Goal: Task Accomplishment & Management: Manage account settings

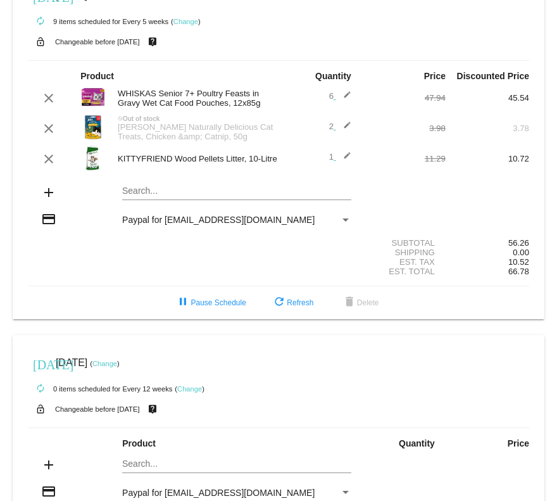
scroll to position [37, 0]
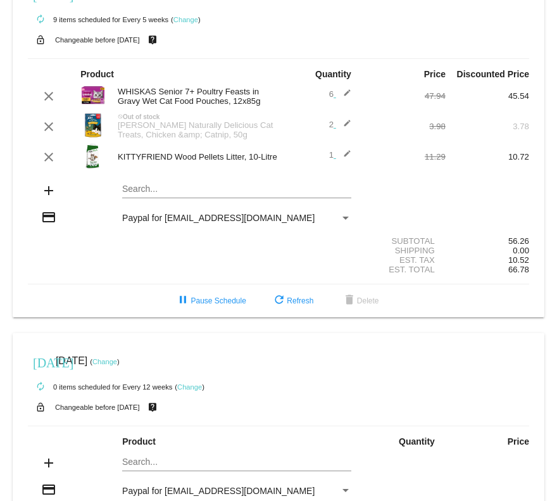
click at [189, 19] on link "Change" at bounding box center [186, 20] width 25 height 8
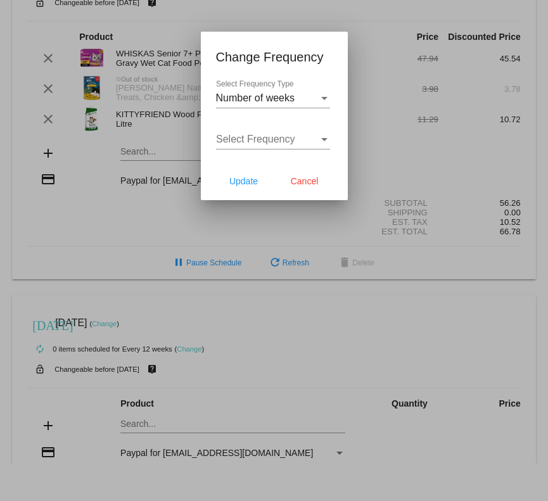
click at [265, 147] on div "Select Frequency Select Frequency" at bounding box center [273, 135] width 114 height 29
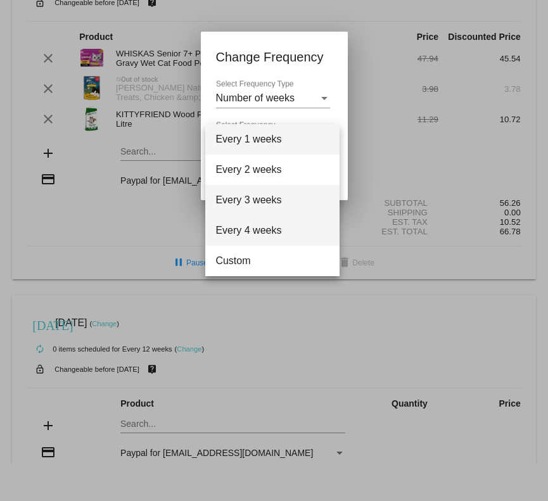
drag, startPoint x: 258, startPoint y: 213, endPoint x: 255, endPoint y: 224, distance: 11.4
click at [255, 224] on div "Every 1 weeks Every 2 weeks Every 3 weeks Every 4 weeks Custom" at bounding box center [272, 200] width 134 height 152
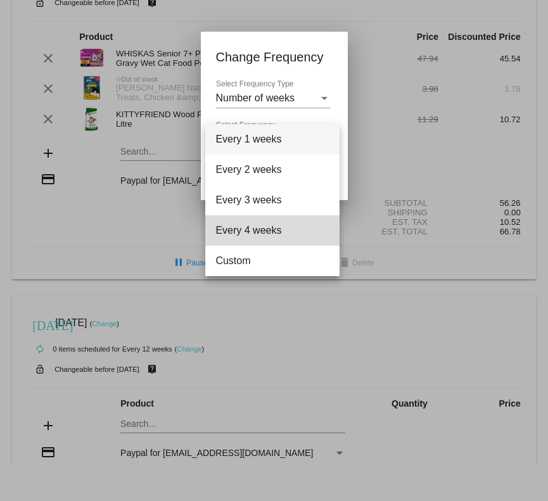
click at [265, 223] on span "Every 4 weeks" at bounding box center [272, 230] width 114 height 30
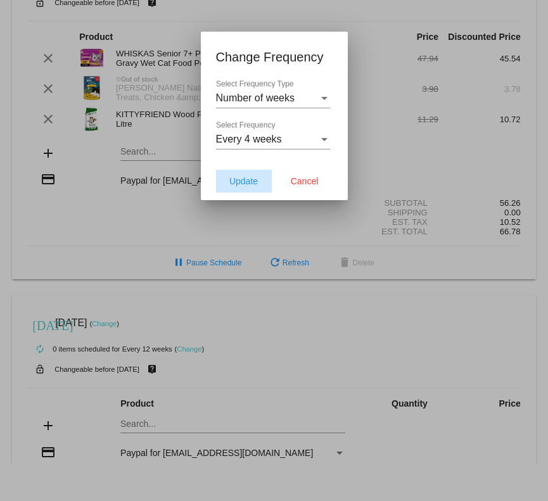
click at [245, 183] on span "Update" at bounding box center [243, 181] width 29 height 10
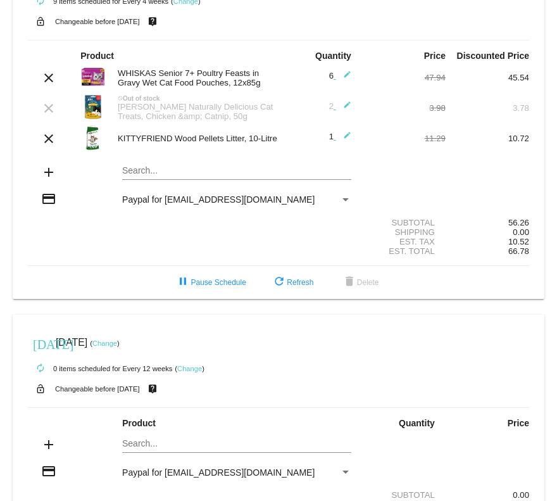
scroll to position [56, 0]
drag, startPoint x: 263, startPoint y: 132, endPoint x: 114, endPoint y: 137, distance: 148.9
click at [114, 137] on div "KITTYFRIEND Wood Pellets Litter, 10-Litre" at bounding box center [194, 139] width 167 height 10
copy div "KITTYFRIEND Wood Pellets Litter, 10-"
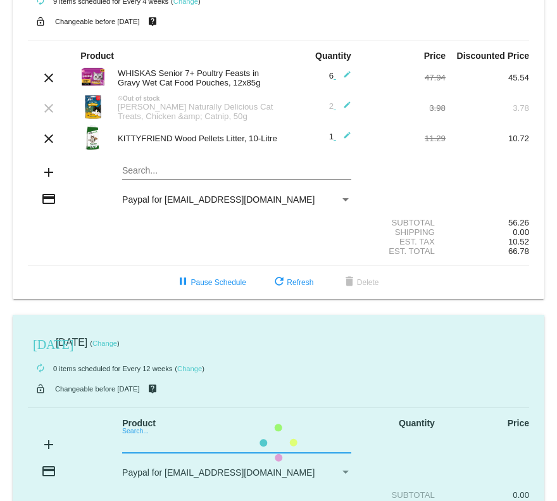
click at [137, 445] on mat-card "[DATE] [DATE] ( Change ) autorenew 0 items scheduled for Every 12 weeks ( Chang…" at bounding box center [279, 443] width 532 height 257
paste input "KITTYFRIEND Wood Pellets Litter, 10-"
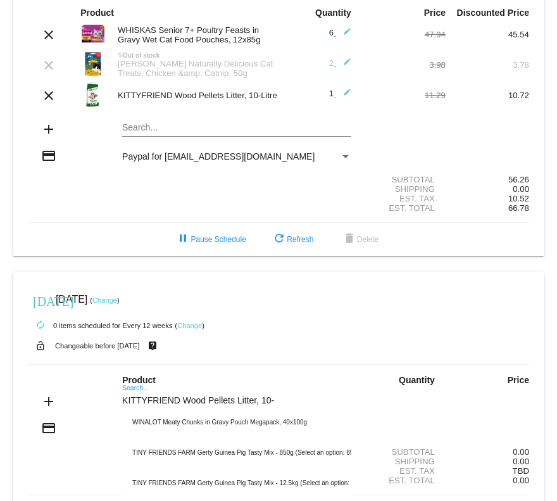
scroll to position [99, 0]
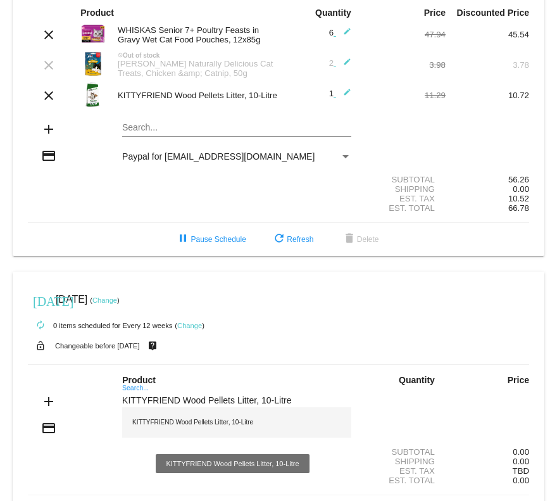
type input "KITTYFRIEND Wood Pellets Litter, 10-Litre"
click at [248, 425] on div "KITTYFRIEND Wood Pellets Litter, 10-Litre" at bounding box center [236, 422] width 229 height 30
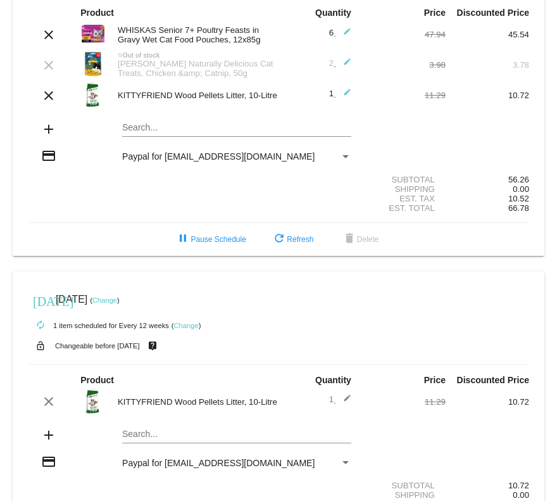
click at [188, 328] on link "Change" at bounding box center [186, 326] width 25 height 8
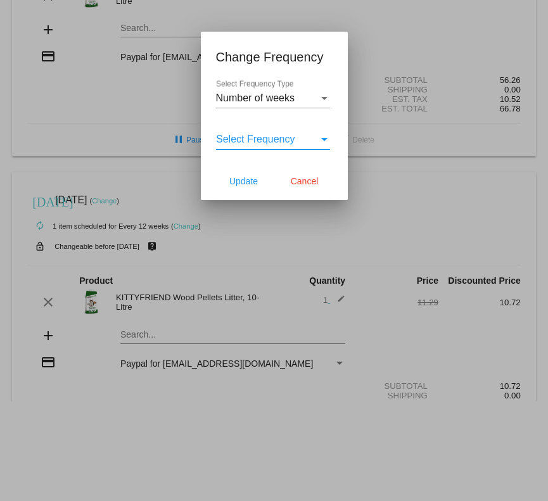
click at [283, 136] on span "Select Frequency" at bounding box center [255, 139] width 79 height 11
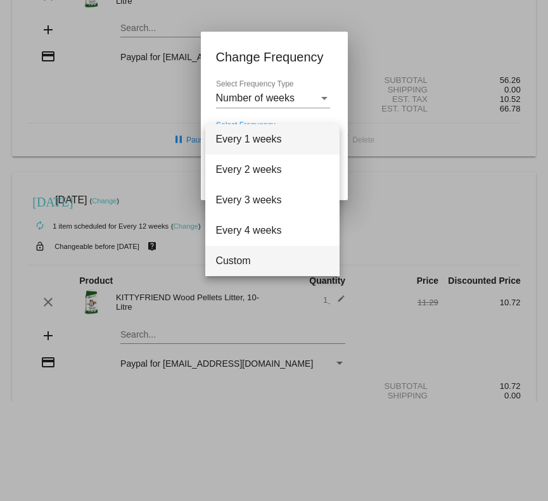
click at [243, 264] on span "Custom" at bounding box center [272, 261] width 114 height 30
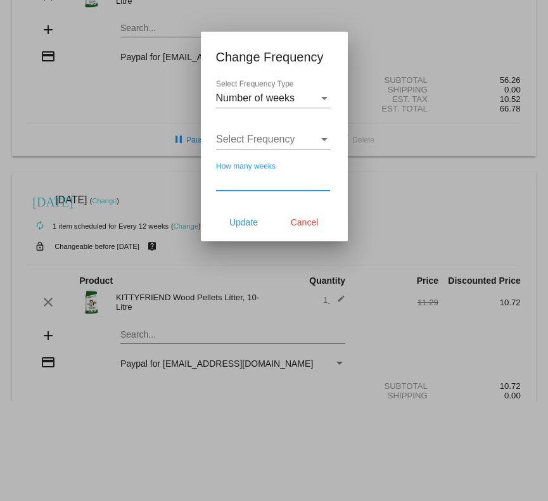
click at [250, 178] on input "How many weeks" at bounding box center [273, 180] width 114 height 11
type input "8"
click at [255, 224] on span "Update" at bounding box center [243, 222] width 29 height 10
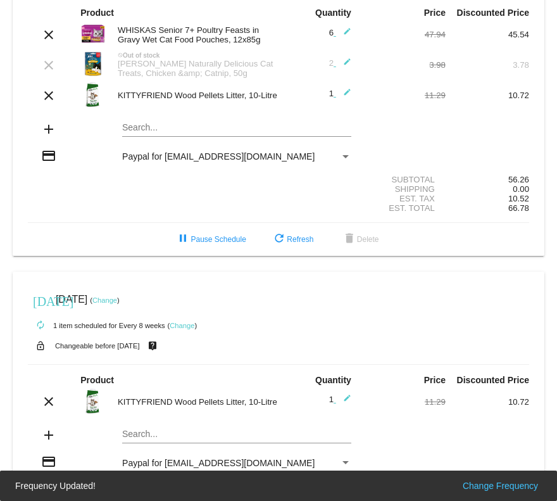
scroll to position [86, 0]
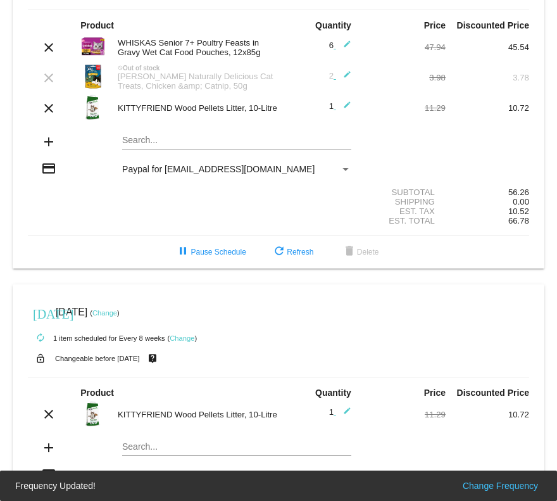
click at [58, 113] on div "clear" at bounding box center [49, 108] width 42 height 15
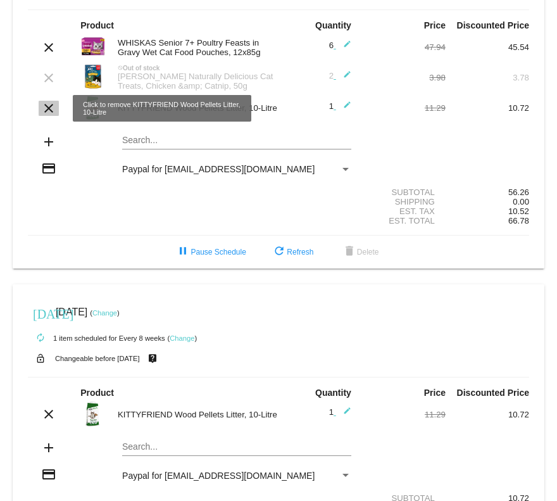
click at [51, 111] on mat-icon "clear" at bounding box center [48, 108] width 15 height 15
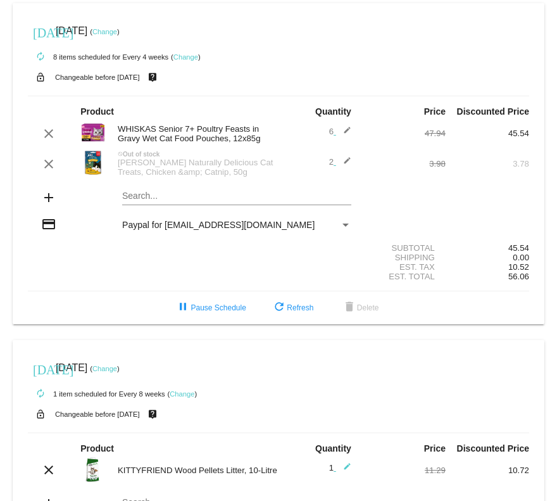
scroll to position [0, 0]
click at [171, 201] on div "Search..." at bounding box center [236, 193] width 229 height 25
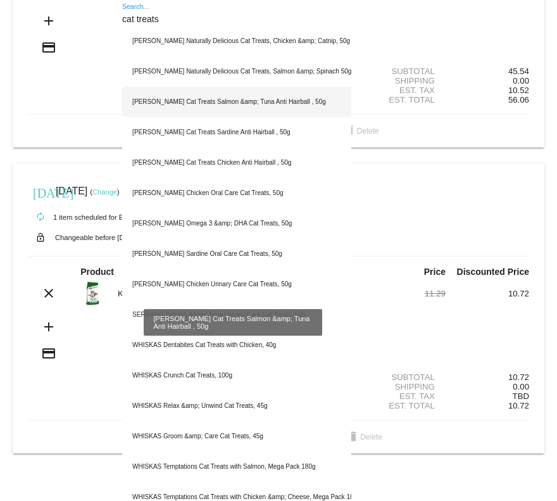
scroll to position [188, 0]
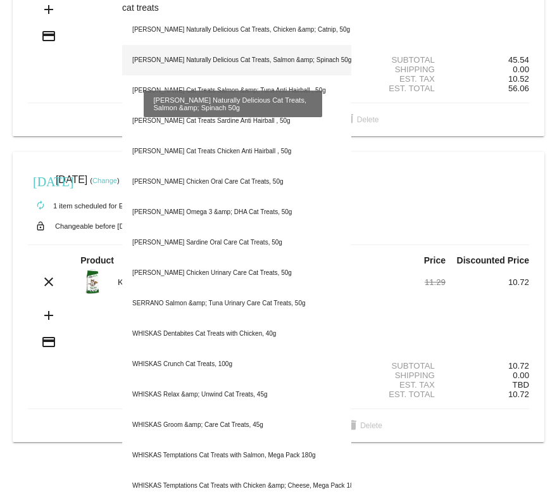
type input "cat treats"
click at [208, 57] on div "[PERSON_NAME] Naturally Delicious Cat Treats, Salmon &amp; Spinach 50g" at bounding box center [236, 60] width 229 height 30
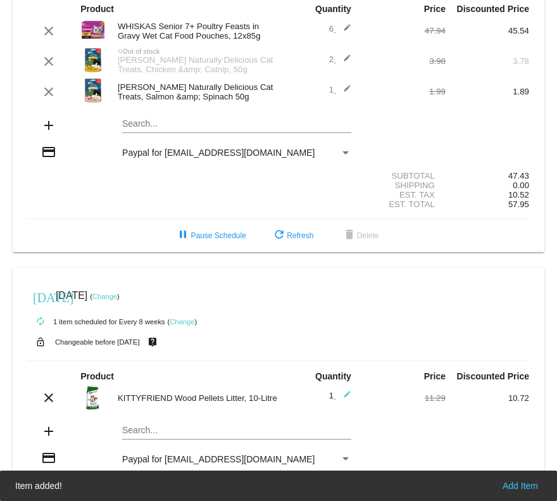
scroll to position [101, 0]
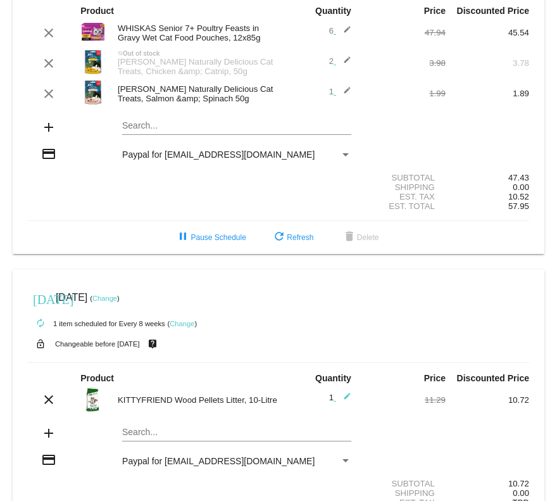
click at [344, 91] on mat-icon "edit" at bounding box center [343, 93] width 15 height 15
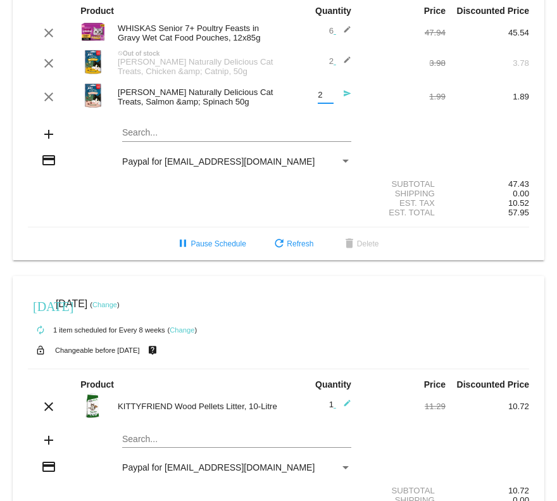
type input "2"
click at [322, 92] on input "2" at bounding box center [326, 96] width 16 height 10
click at [340, 94] on mat-icon "send" at bounding box center [343, 96] width 15 height 15
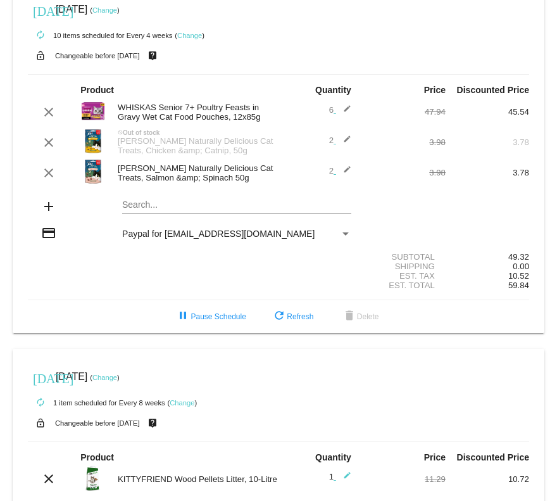
scroll to position [22, 0]
click at [117, 10] on link "Change" at bounding box center [104, 10] width 25 height 8
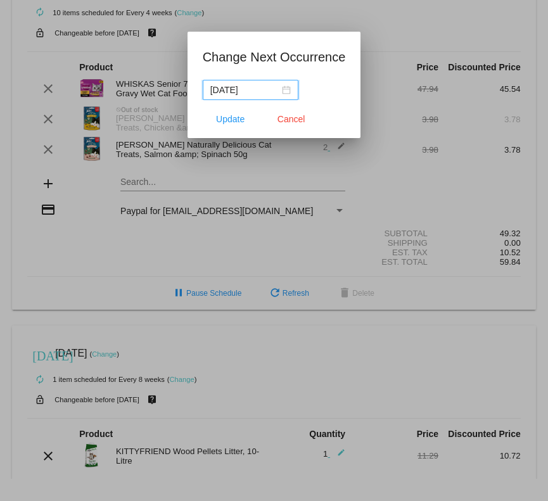
click at [257, 91] on input "[DATE]" at bounding box center [244, 90] width 69 height 14
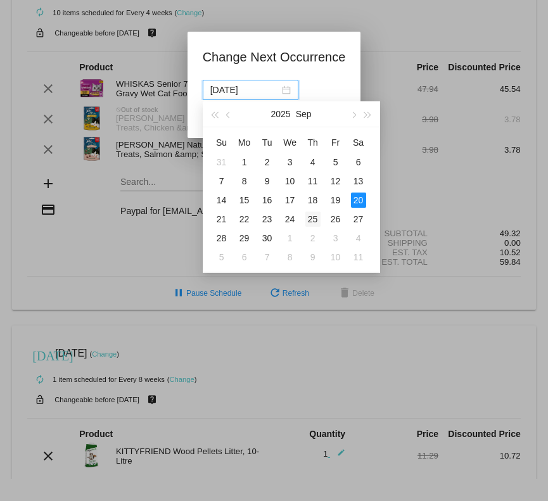
click at [305, 220] on div "25" at bounding box center [312, 219] width 15 height 15
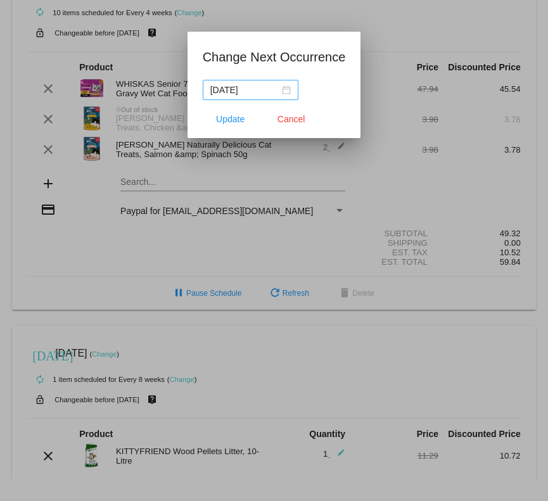
click at [287, 90] on div "[DATE]" at bounding box center [250, 90] width 80 height 14
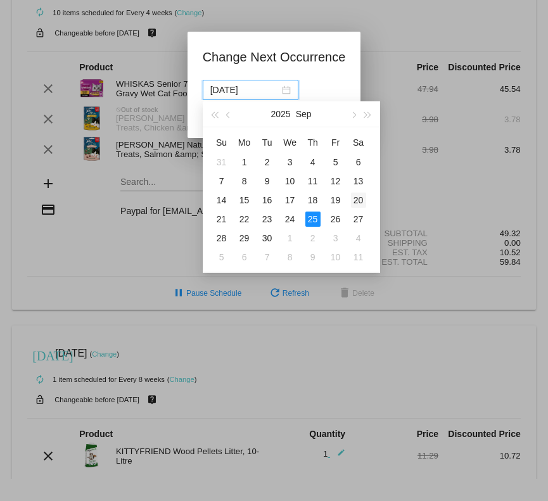
click at [362, 201] on div "20" at bounding box center [358, 200] width 15 height 15
type input "[DATE]"
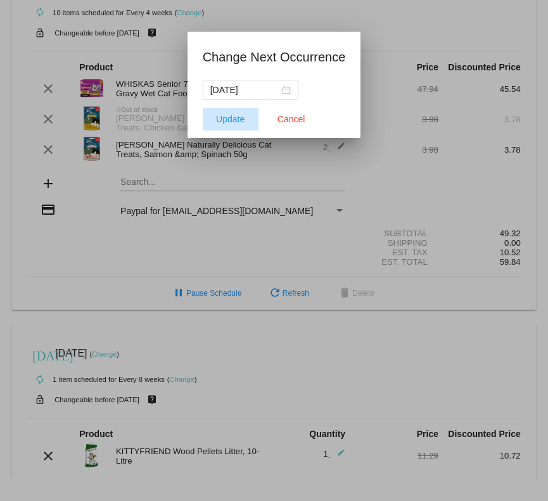
click at [231, 114] on span "Update" at bounding box center [230, 119] width 29 height 10
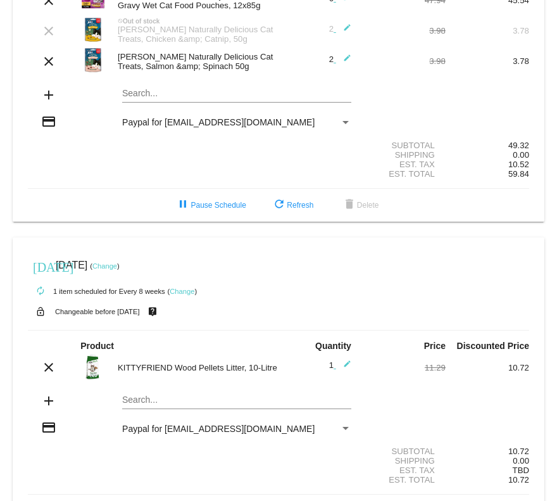
scroll to position [179, 0]
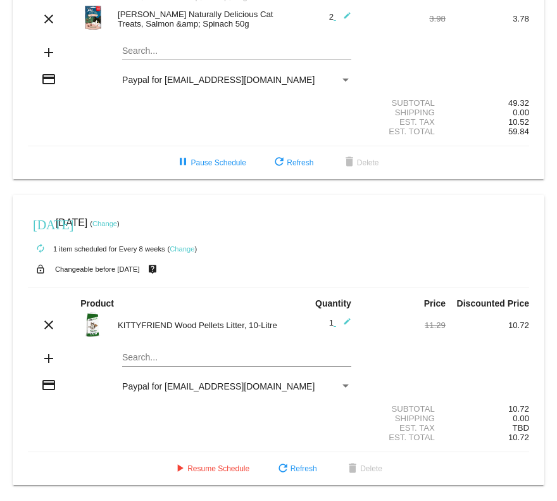
click at [117, 223] on link "Change" at bounding box center [104, 224] width 25 height 8
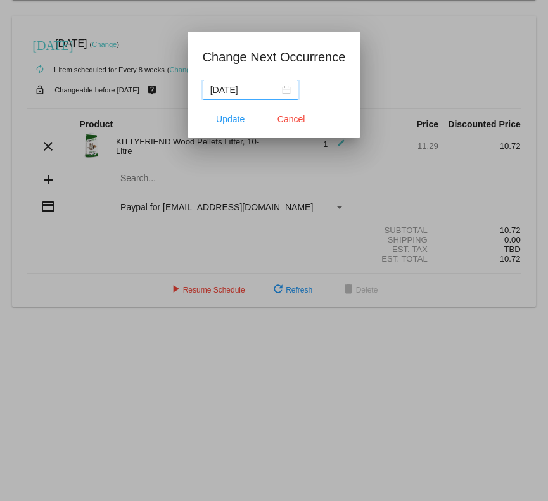
click at [243, 91] on input "[DATE]" at bounding box center [244, 90] width 69 height 14
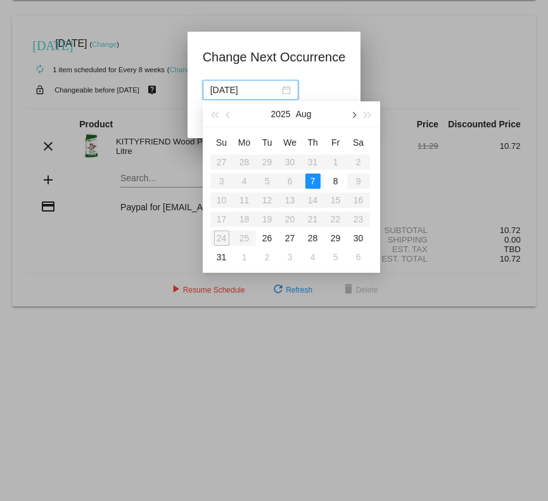
click at [357, 117] on button "button" at bounding box center [354, 113] width 14 height 25
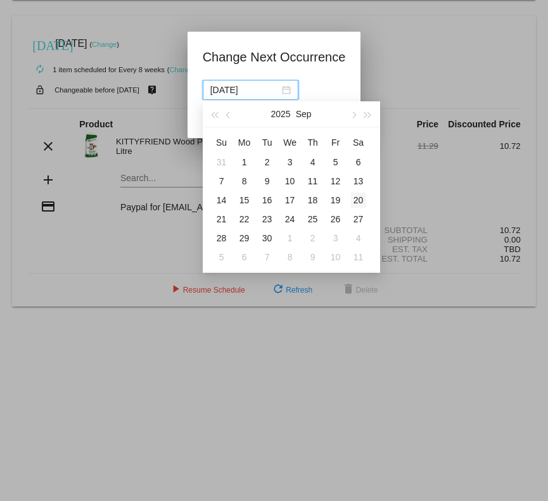
click at [359, 191] on td "20" at bounding box center [358, 200] width 23 height 19
type input "[DATE]"
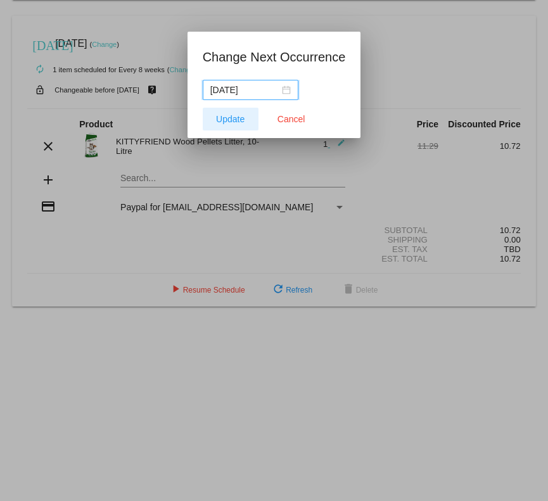
click at [238, 117] on span "Update" at bounding box center [230, 119] width 29 height 10
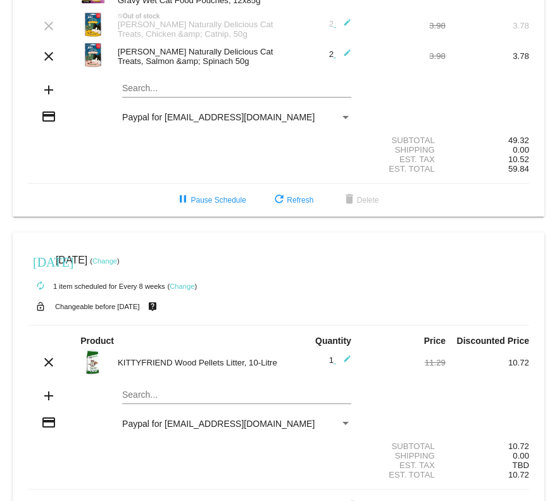
scroll to position [142, 0]
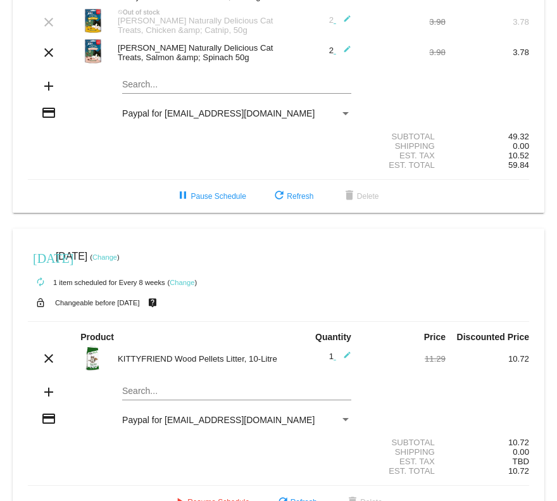
drag, startPoint x: 117, startPoint y: 352, endPoint x: 143, endPoint y: 366, distance: 28.6
click at [143, 364] on div "KITTYFRIEND Wood Pellets Litter, 10-Litre" at bounding box center [194, 359] width 167 height 10
copy div "KITTYFRIEND Wood Pellets Litter, 10-Litre"
click at [132, 85] on mat-card "[DATE] [DATE] ( Change ) autorenew 10 items scheduled for Every 4 weeks ( Chang…" at bounding box center [279, 37] width 532 height 352
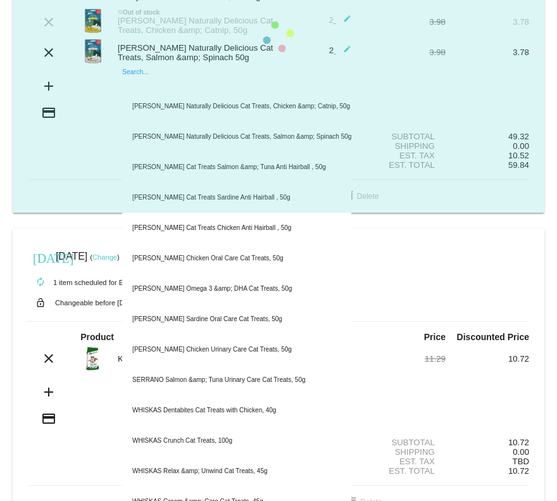
paste input "KITTYFRIEND Wood Pellets Litter, 10-Litre"
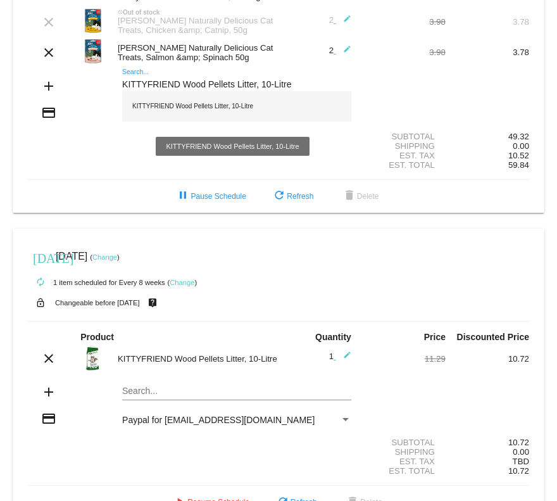
type input "KITTYFRIEND Wood Pellets Litter, 10-Litre"
click at [178, 107] on div "KITTYFRIEND Wood Pellets Litter, 10-Litre" at bounding box center [236, 106] width 229 height 30
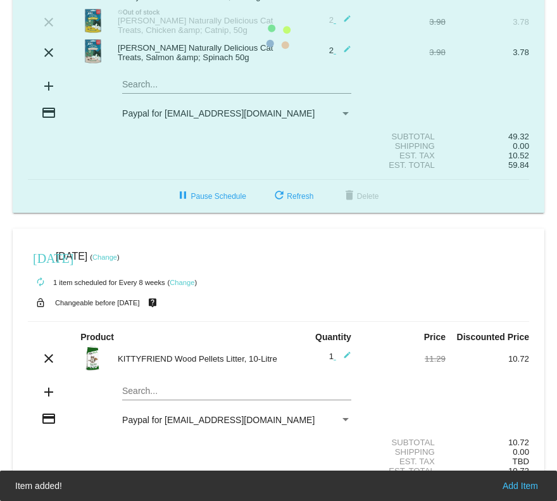
scroll to position [172, 0]
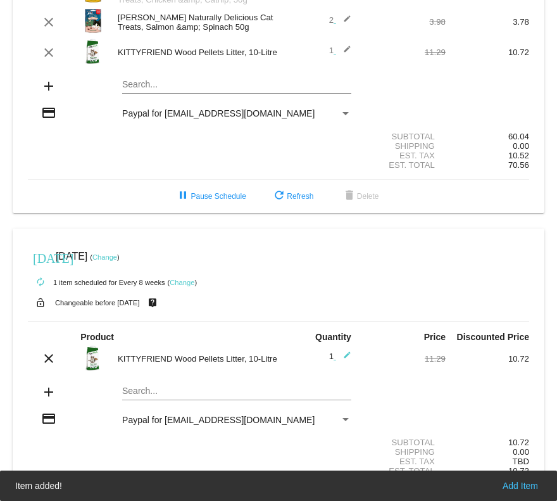
click at [117, 258] on link "Change" at bounding box center [104, 257] width 25 height 8
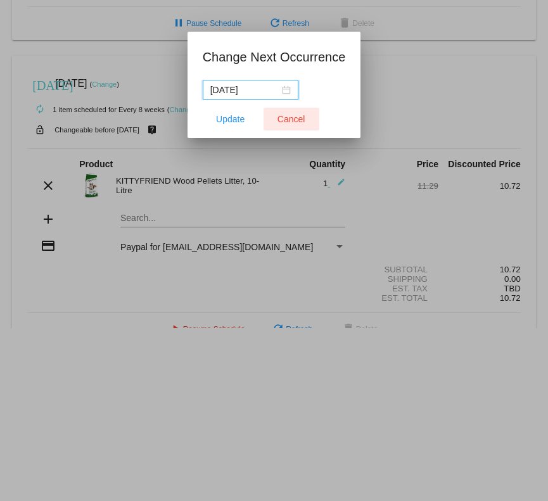
click at [289, 120] on span "Cancel" at bounding box center [291, 119] width 28 height 10
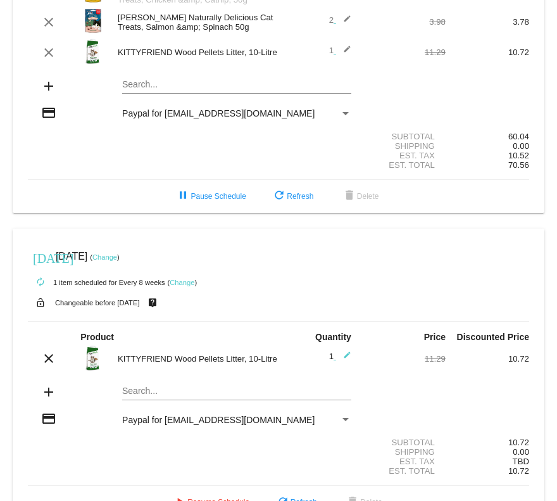
scroll to position [209, 0]
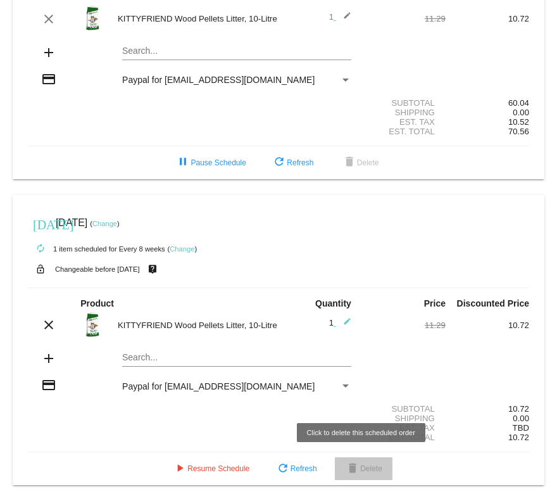
click at [352, 468] on mat-icon "delete" at bounding box center [352, 469] width 15 height 15
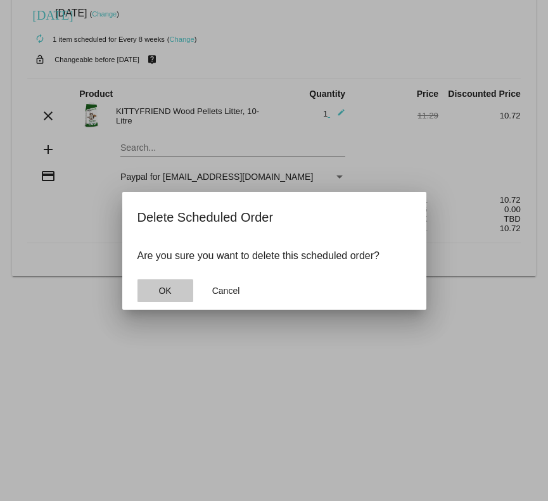
click at [153, 295] on button "OK" at bounding box center [165, 290] width 56 height 23
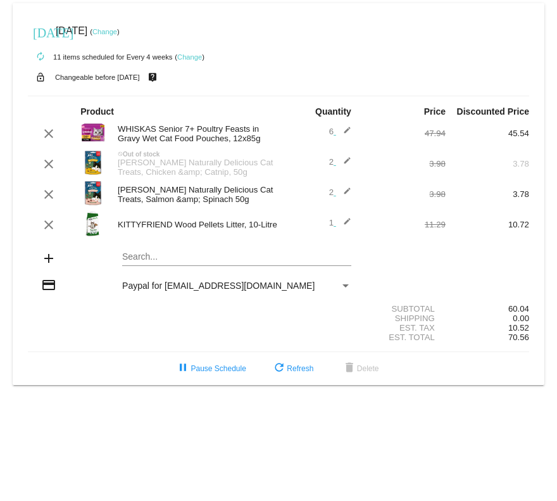
scroll to position [0, 0]
drag, startPoint x: 529, startPoint y: 338, endPoint x: 510, endPoint y: 338, distance: 19.0
click at [510, 338] on span "70.56" at bounding box center [519, 338] width 21 height 10
copy span "70.56"
